Goal: Task Accomplishment & Management: Manage account settings

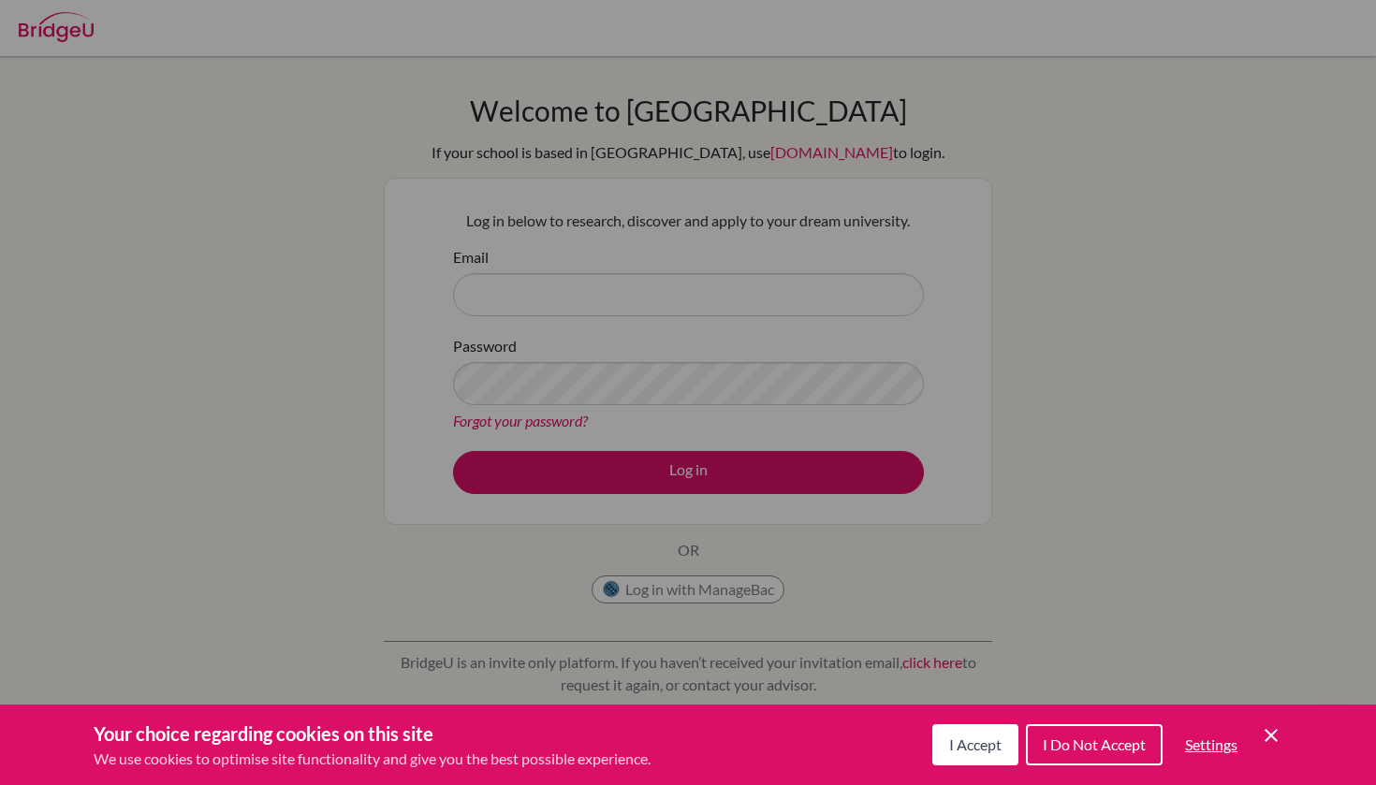
click at [612, 282] on div "Cookie Preferences" at bounding box center [688, 392] width 1376 height 785
click at [971, 752] on span "I Accept" at bounding box center [975, 745] width 52 height 18
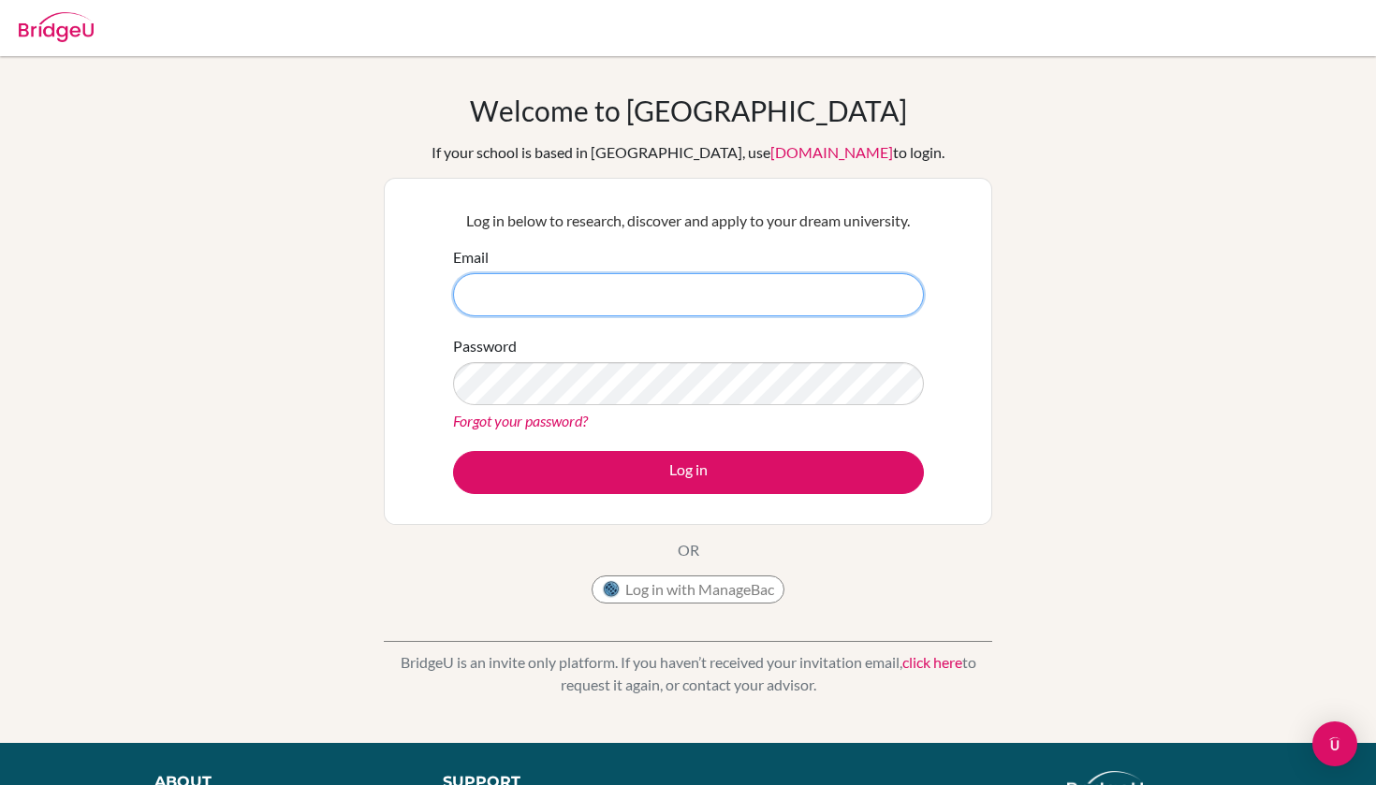
click at [582, 306] on input "Email" at bounding box center [688, 294] width 471 height 43
click at [897, 292] on input "Email" at bounding box center [688, 294] width 471 height 43
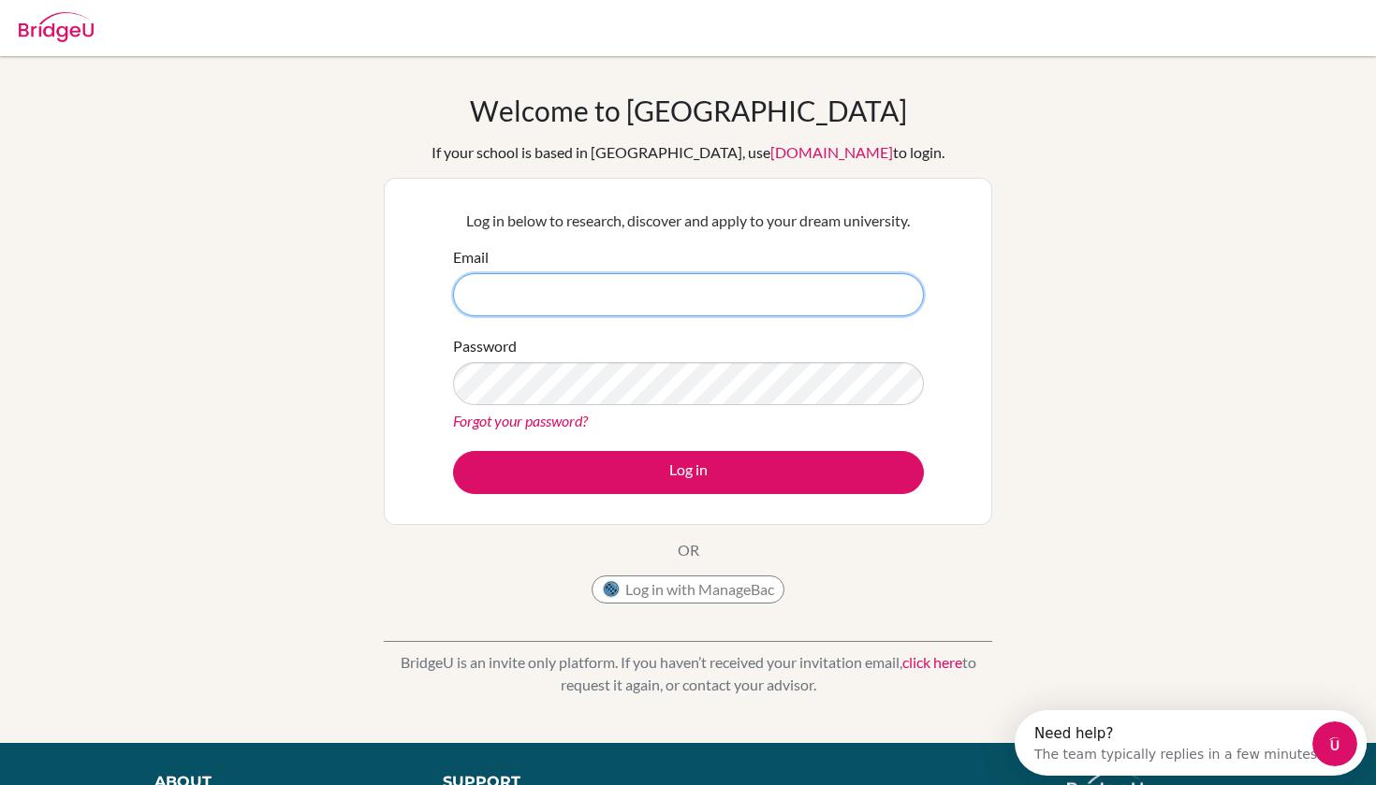
click at [893, 300] on input "Email" at bounding box center [688, 294] width 471 height 43
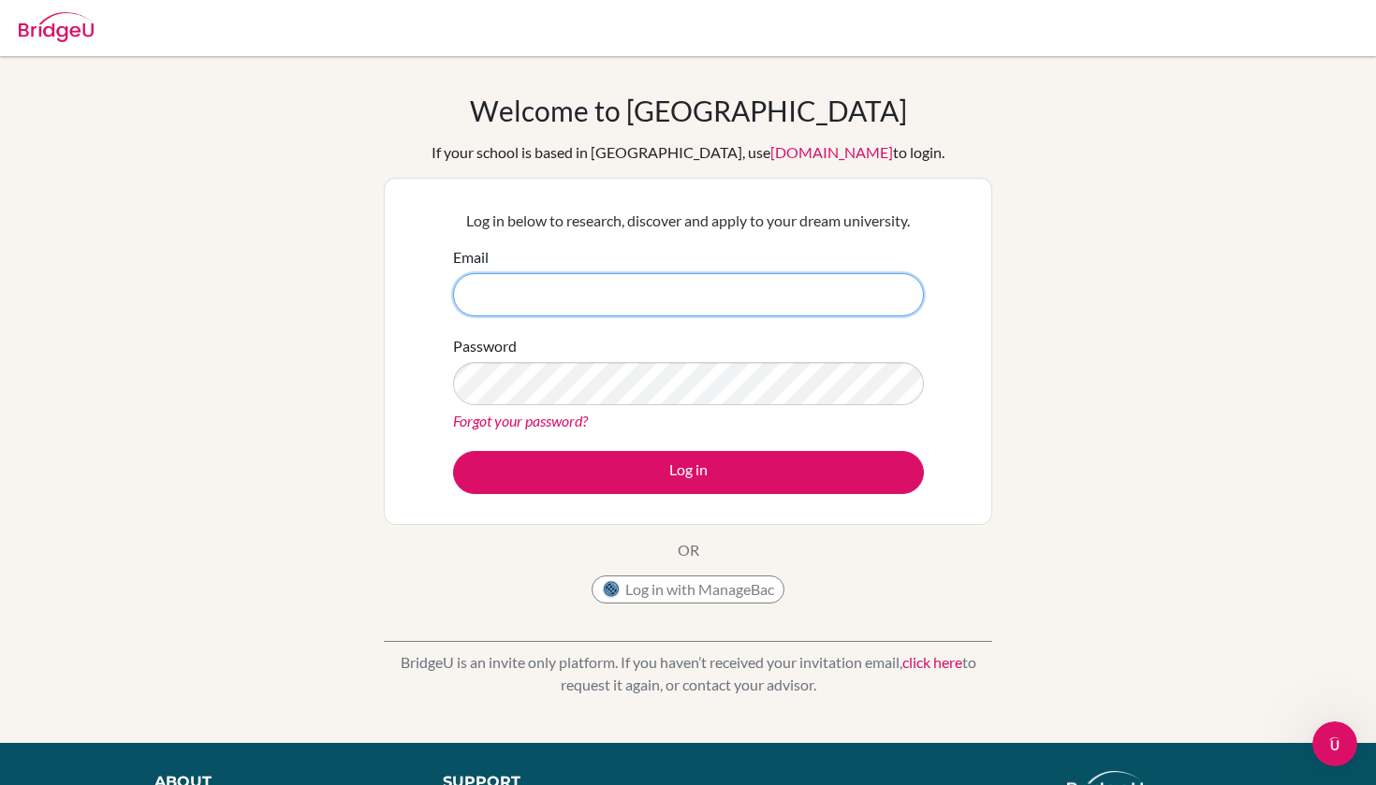
type input "[EMAIL_ADDRESS][PERSON_NAME][DOMAIN_NAME]"
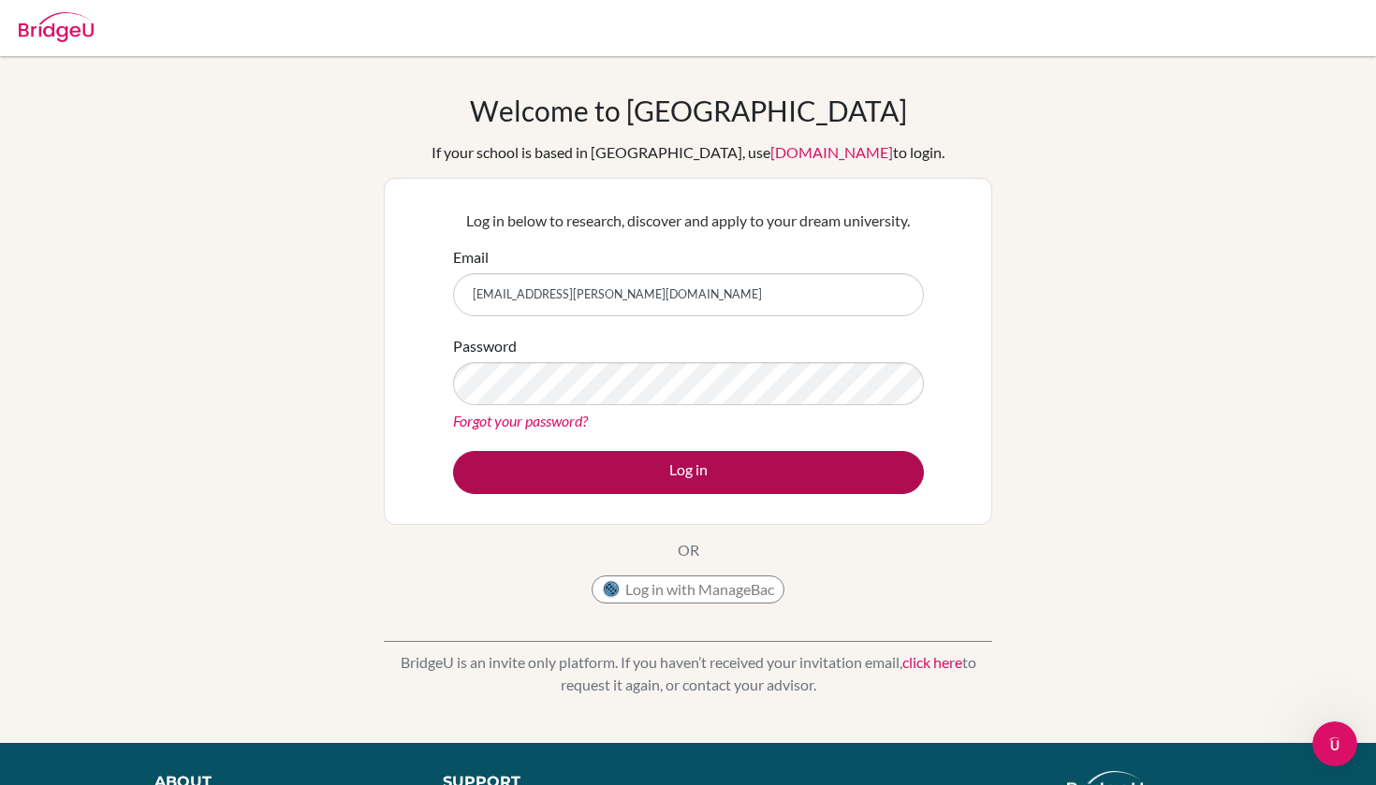
click at [770, 472] on button "Log in" at bounding box center [688, 472] width 471 height 43
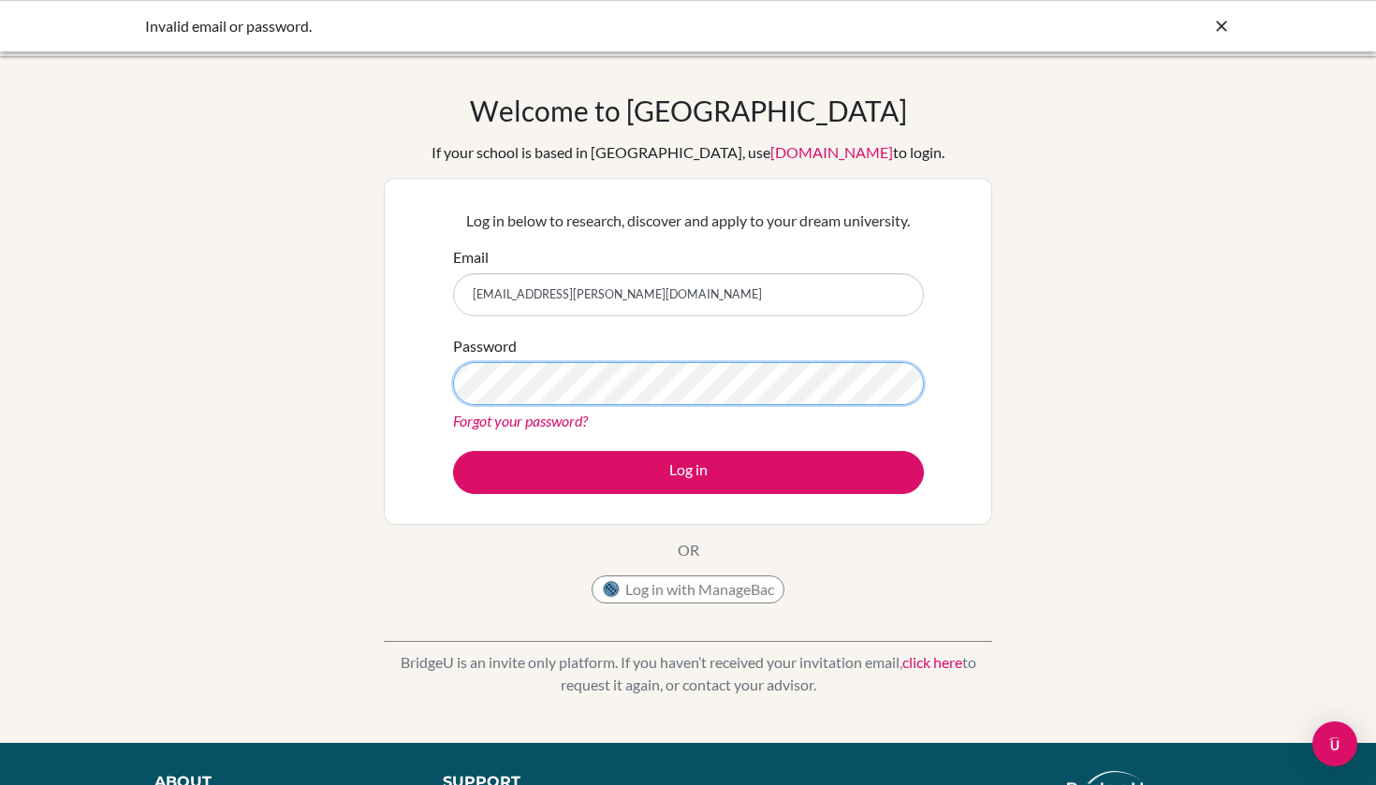
click at [688, 472] on button "Log in" at bounding box center [688, 472] width 471 height 43
click at [669, 585] on button "Log in with ManageBac" at bounding box center [687, 590] width 193 height 28
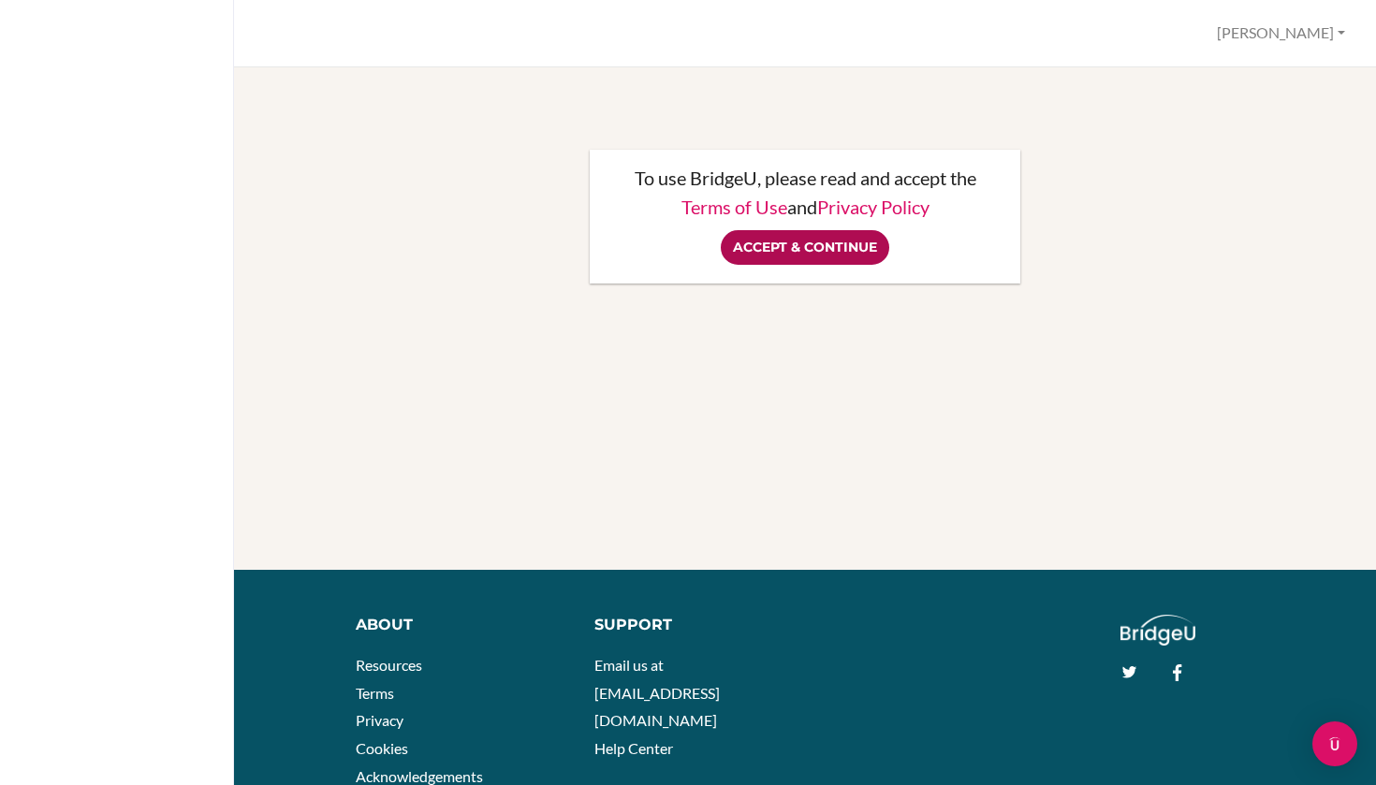
click at [785, 249] on input "Accept & Continue" at bounding box center [805, 247] width 168 height 35
